Goal: Information Seeking & Learning: Learn about a topic

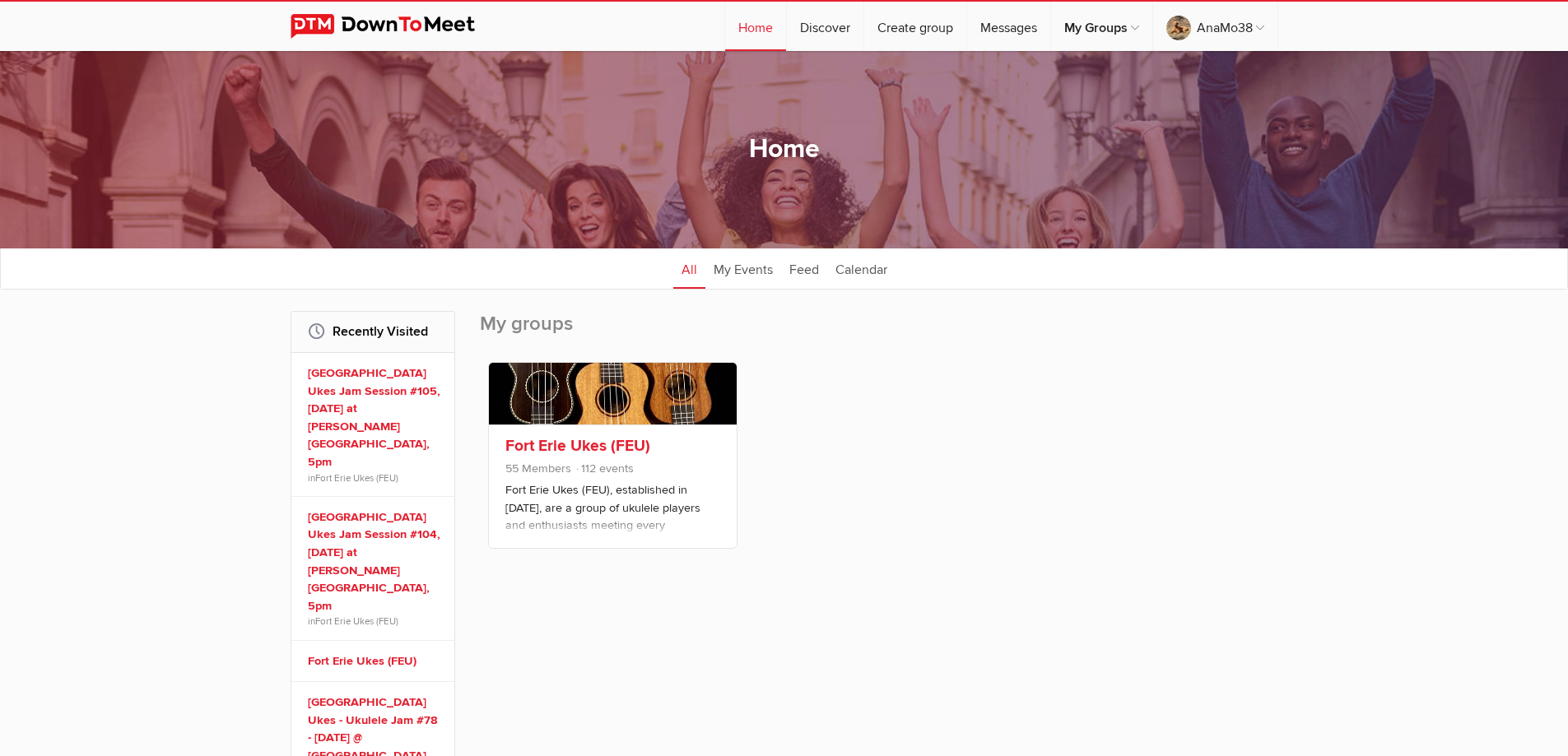
click at [596, 430] on div "Fort Erie Ukes (FEU) 55 Members 112 events Fort Erie Ukes (FEU), established in…" at bounding box center [612, 486] width 247 height 123
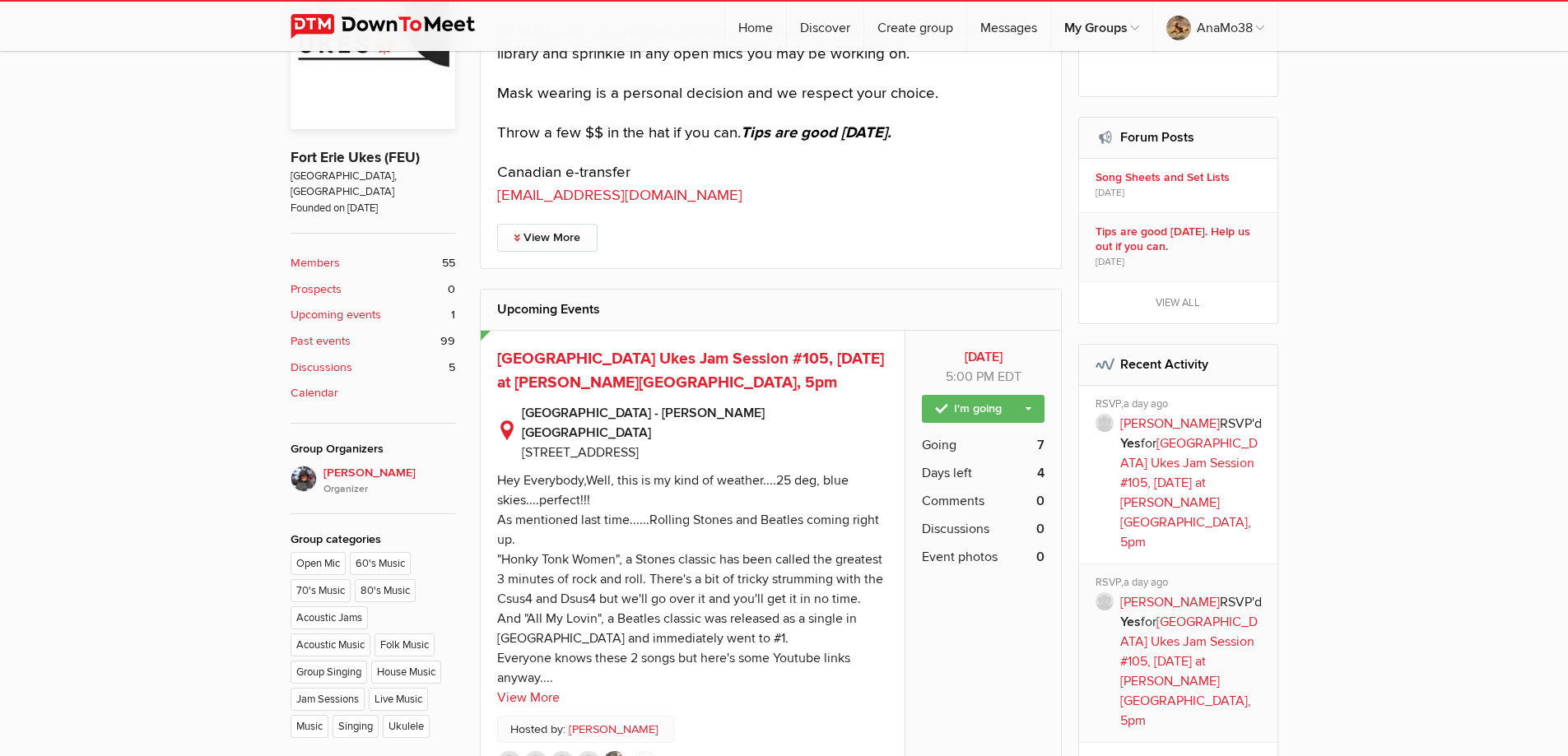
scroll to position [658, 0]
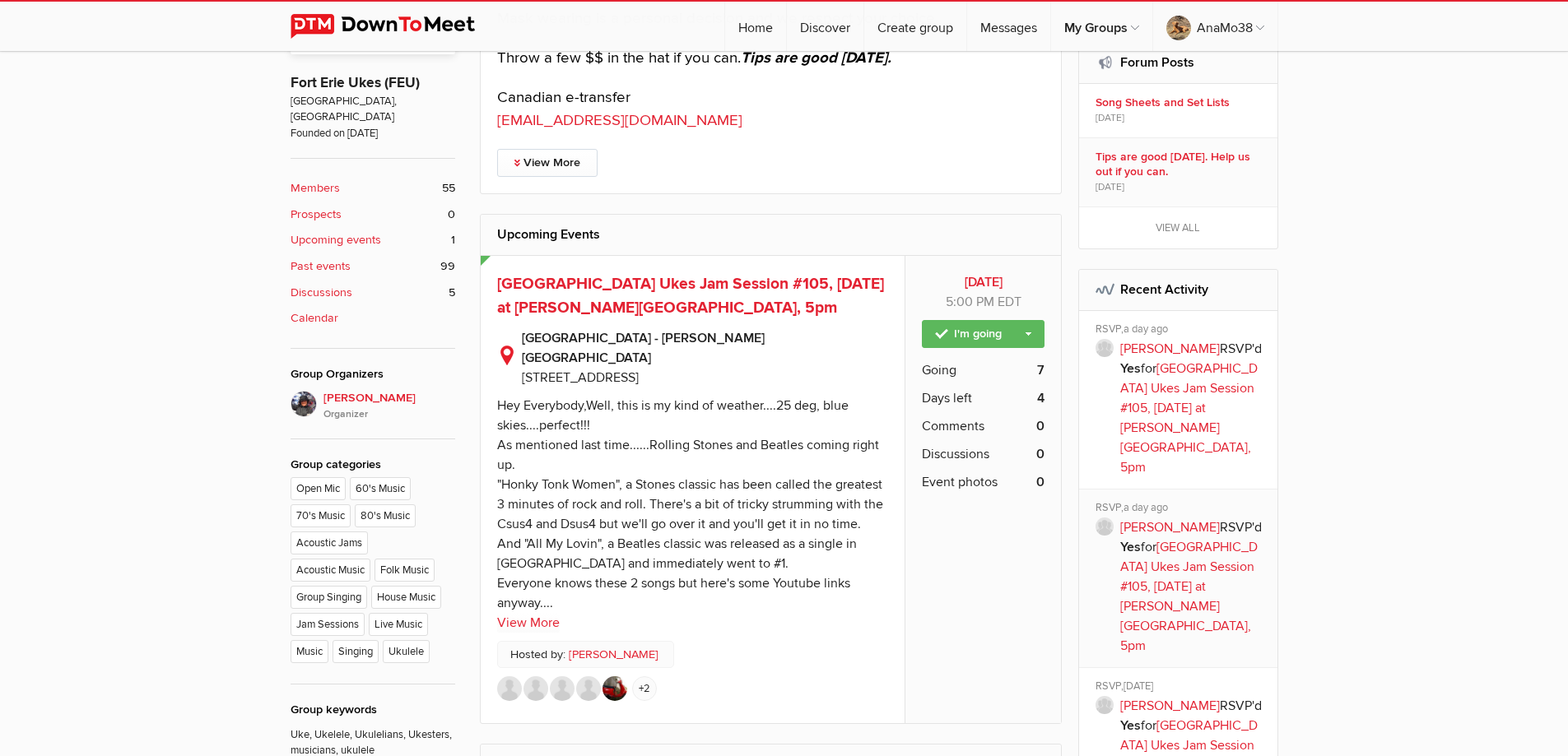
click at [606, 322] on p "[GEOGRAPHIC_DATA] - [PERSON_NAME][GEOGRAPHIC_DATA] [STREET_ADDRESS]" at bounding box center [693, 353] width 392 height 67
click at [611, 296] on h2 "Public event Anyone who has access to the group can see the event, description,…" at bounding box center [693, 295] width 392 height 48
click at [686, 291] on span "[GEOGRAPHIC_DATA] Ukes Jam Session #105, [DATE] at [PERSON_NAME][GEOGRAPHIC_DAT…" at bounding box center [690, 295] width 387 height 44
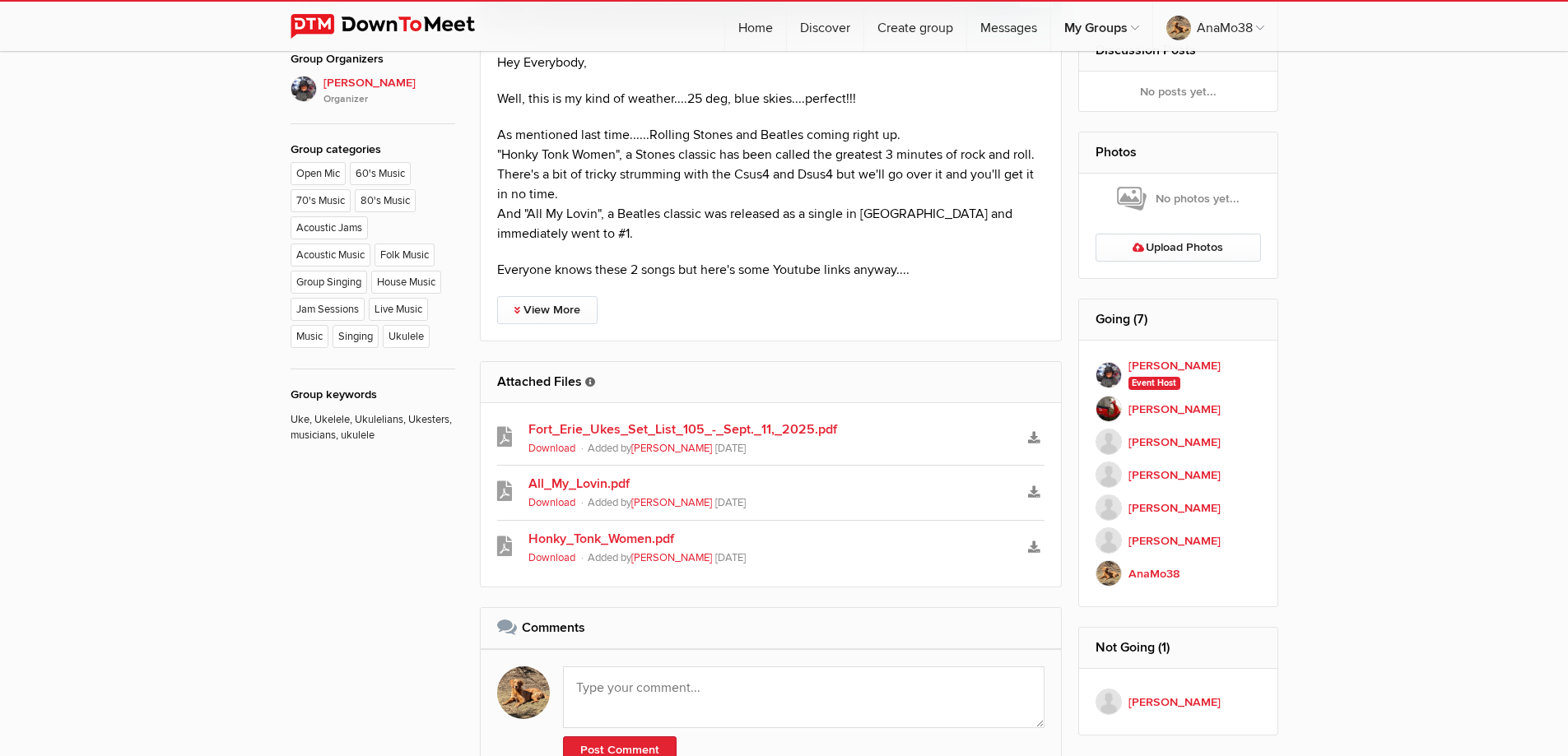
scroll to position [987, 0]
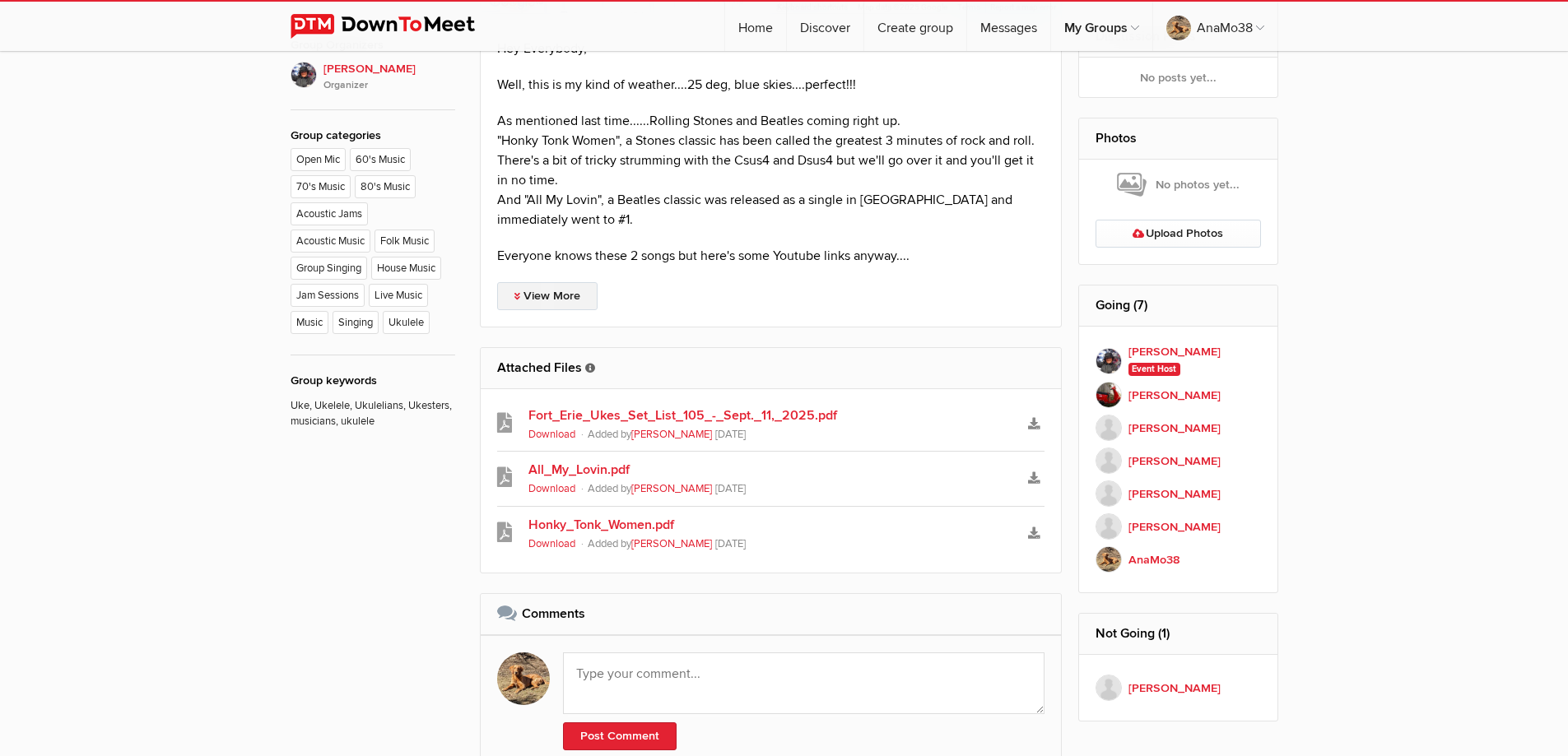
click at [553, 282] on link "View More" at bounding box center [547, 296] width 101 height 28
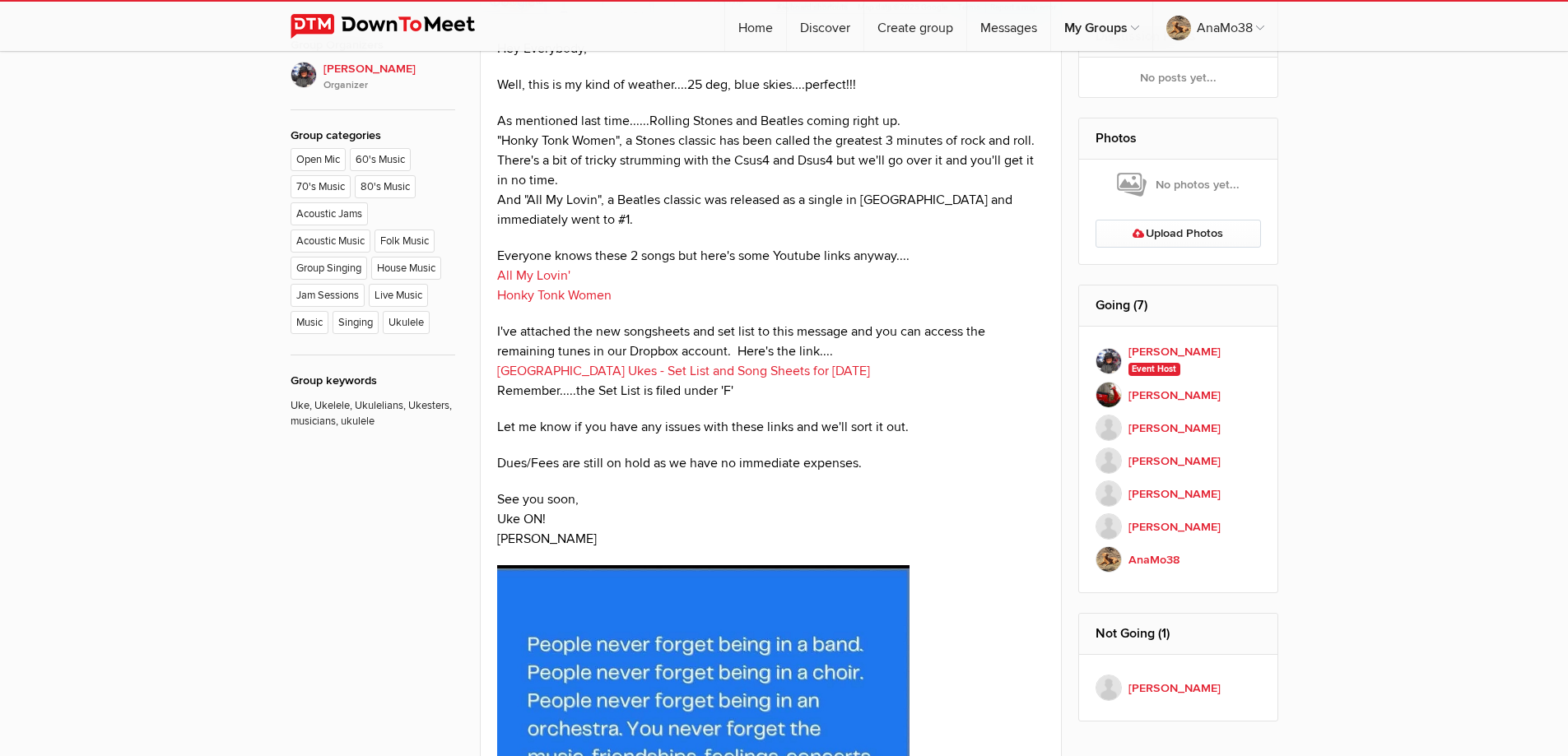
click at [755, 363] on link "[GEOGRAPHIC_DATA] Ukes - Set List and Song Sheets for [DATE]" at bounding box center [683, 371] width 373 height 17
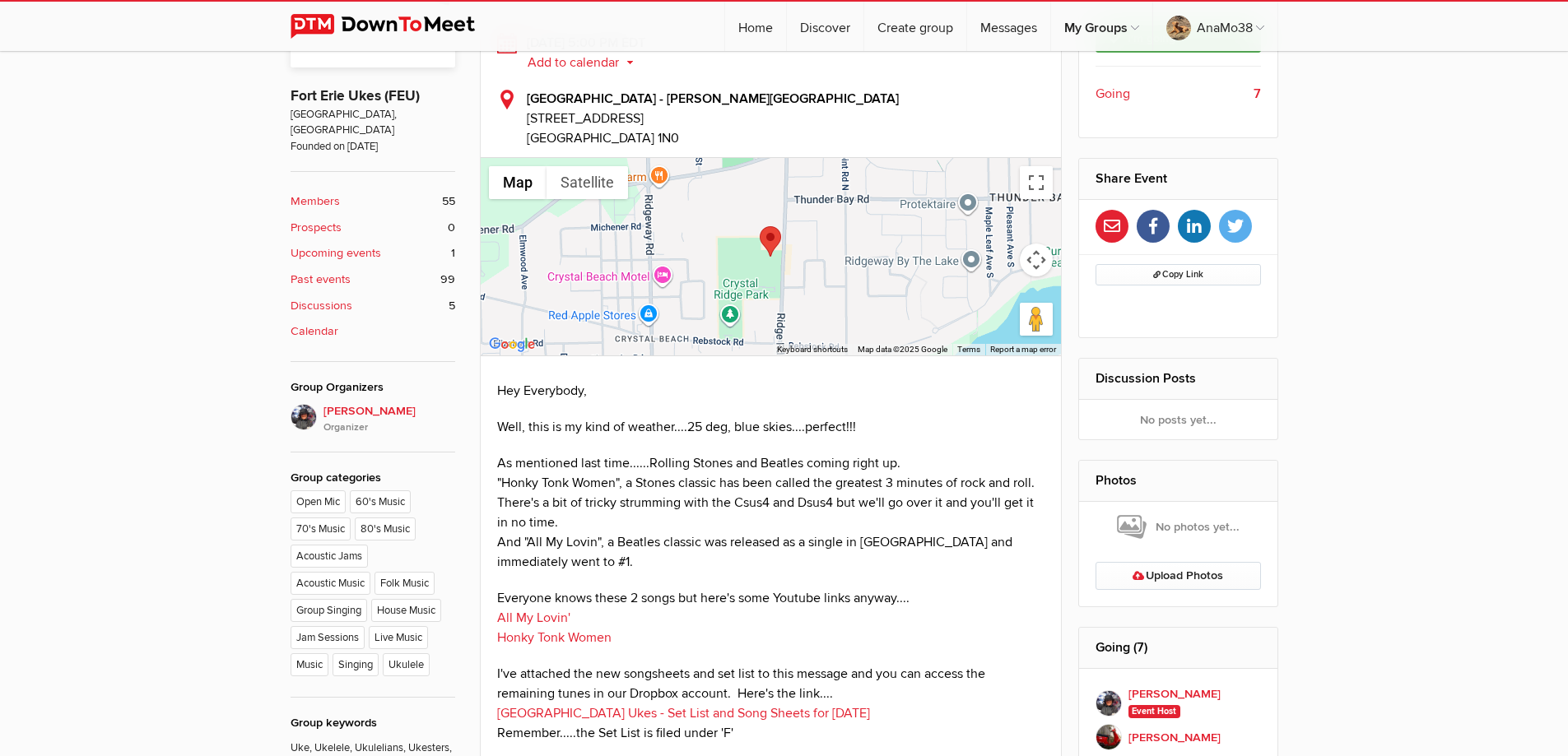
scroll to position [412, 0]
